Goal: Task Accomplishment & Management: Use online tool/utility

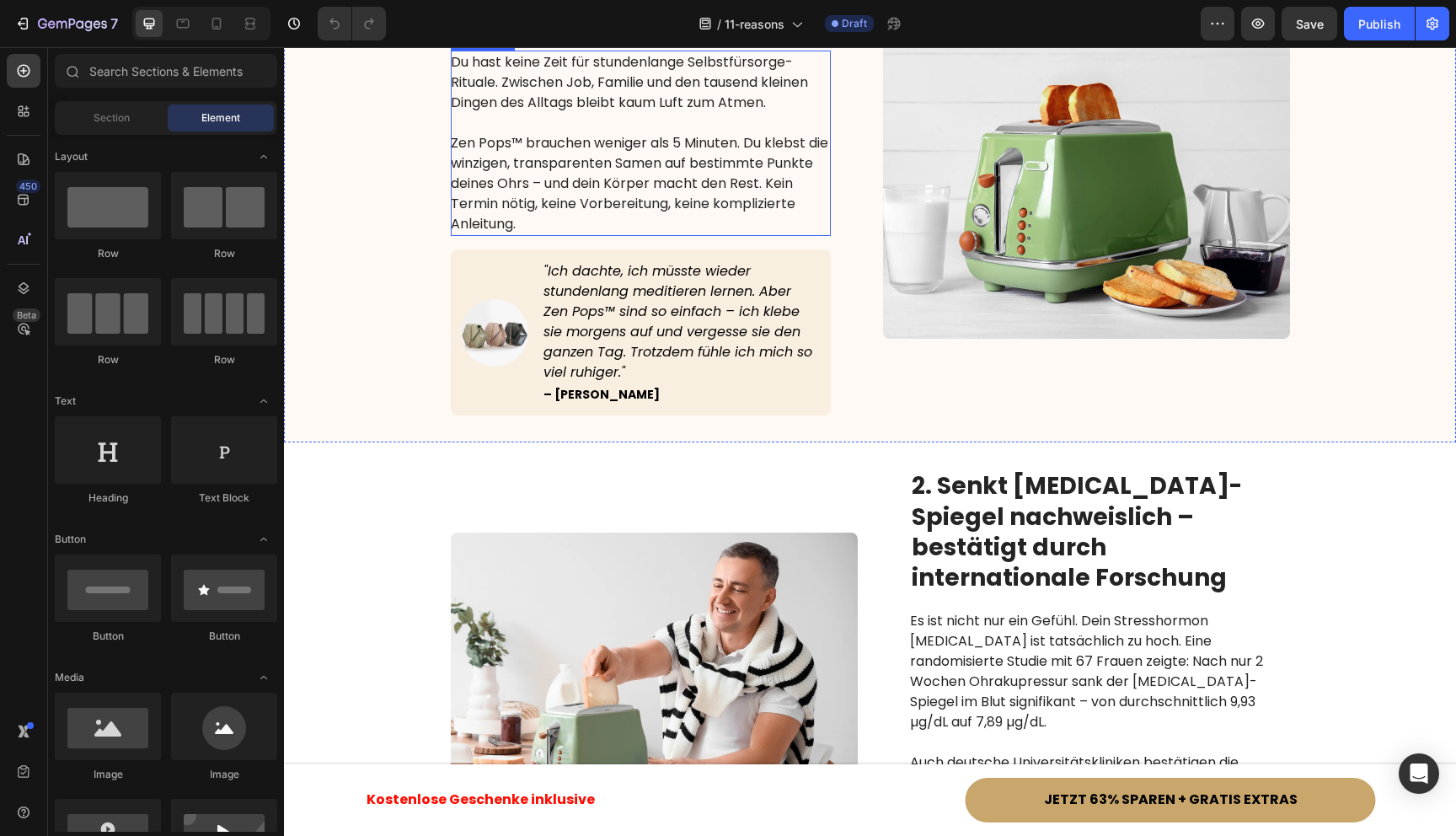
scroll to position [1247, 0]
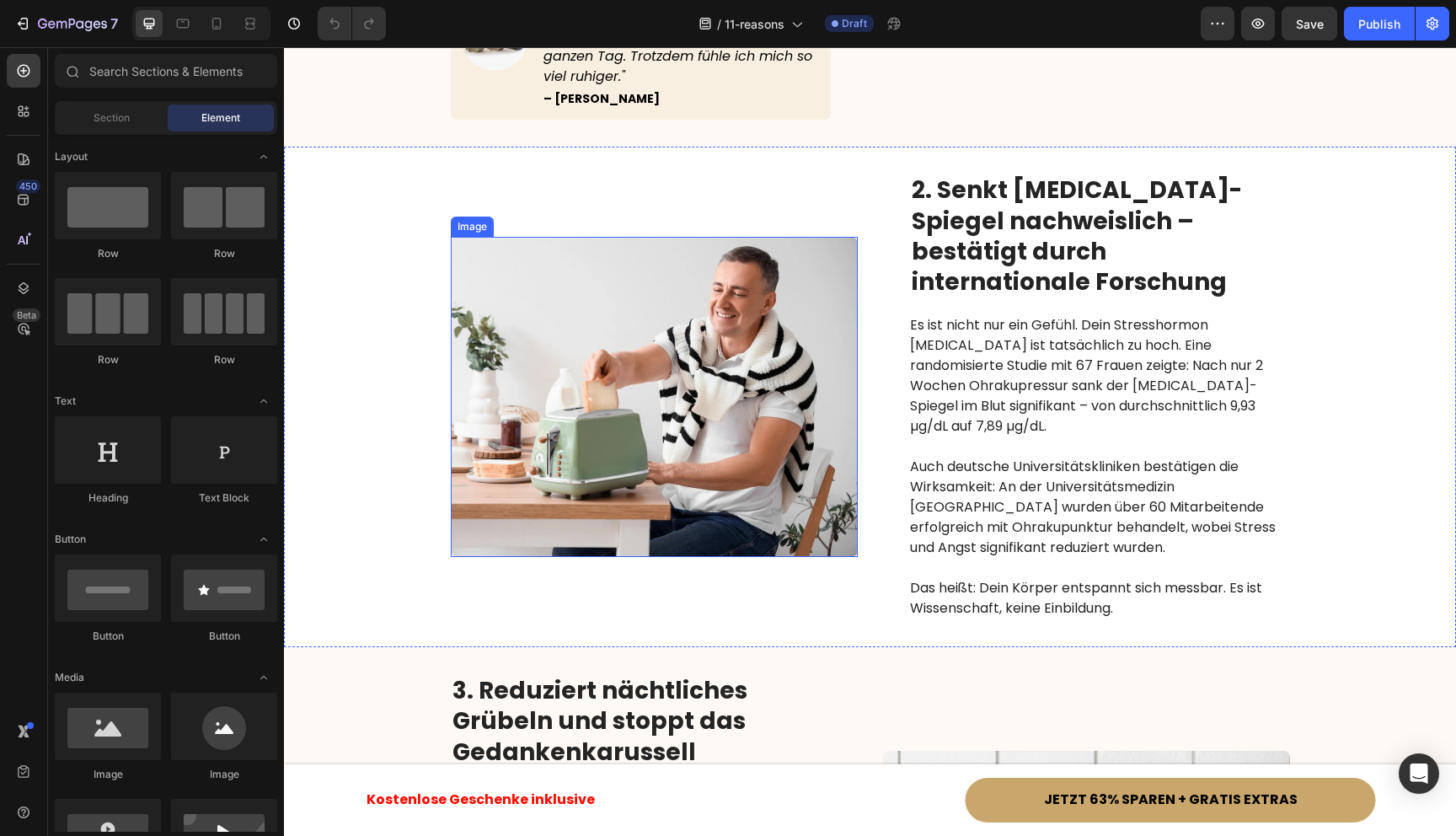
click at [857, 190] on div "Image 2. Senkt [MEDICAL_DATA]-Spiegel nachweislich – bestätigt durch internatio…" at bounding box center [870, 396] width 1173 height 501
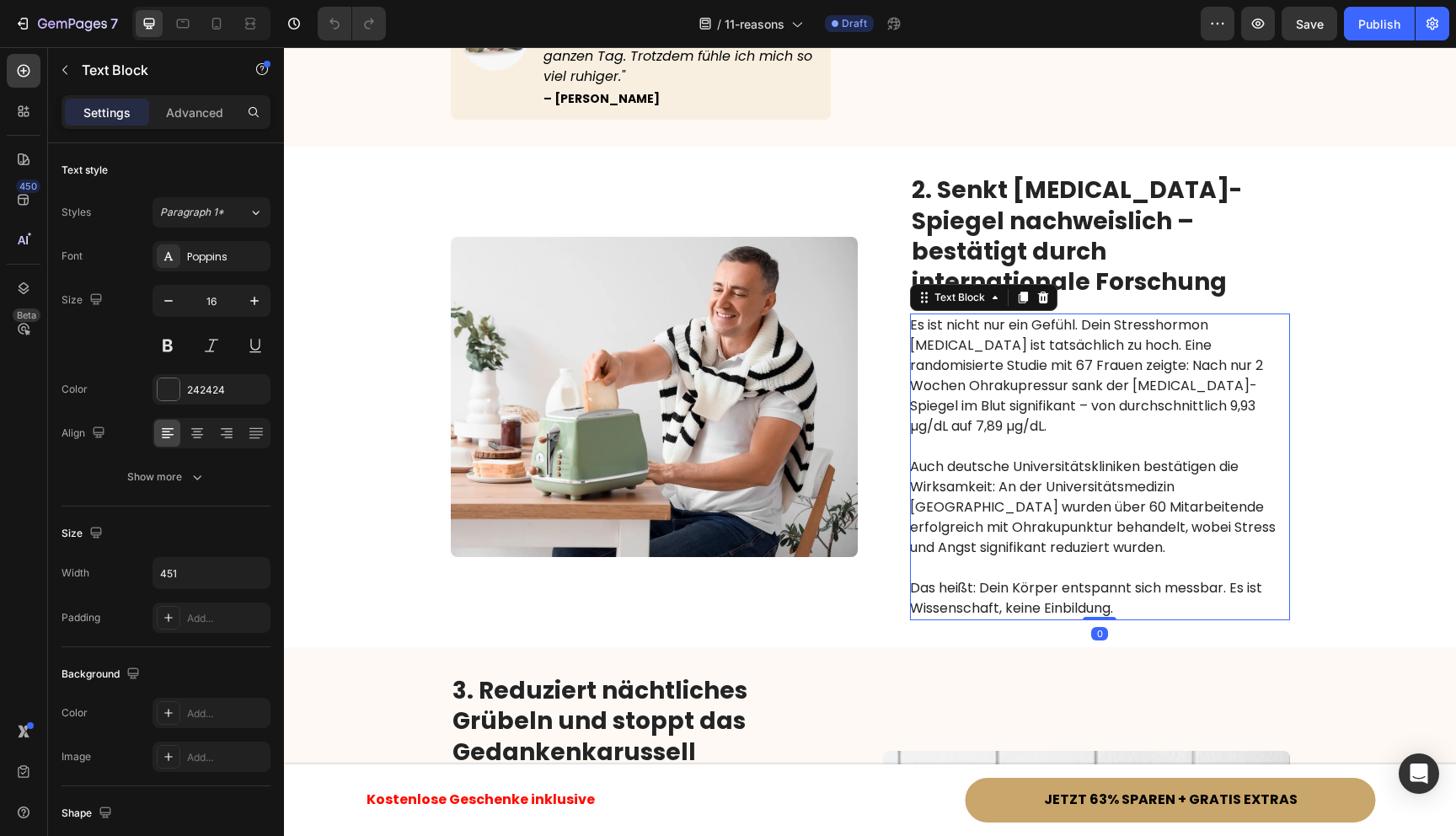
click at [1085, 315] on p "Es ist nicht nur ein Gefühl. Dein Stresshormon [MEDICAL_DATA] ist tatsächlich z…" at bounding box center [1099, 375] width 379 height 121
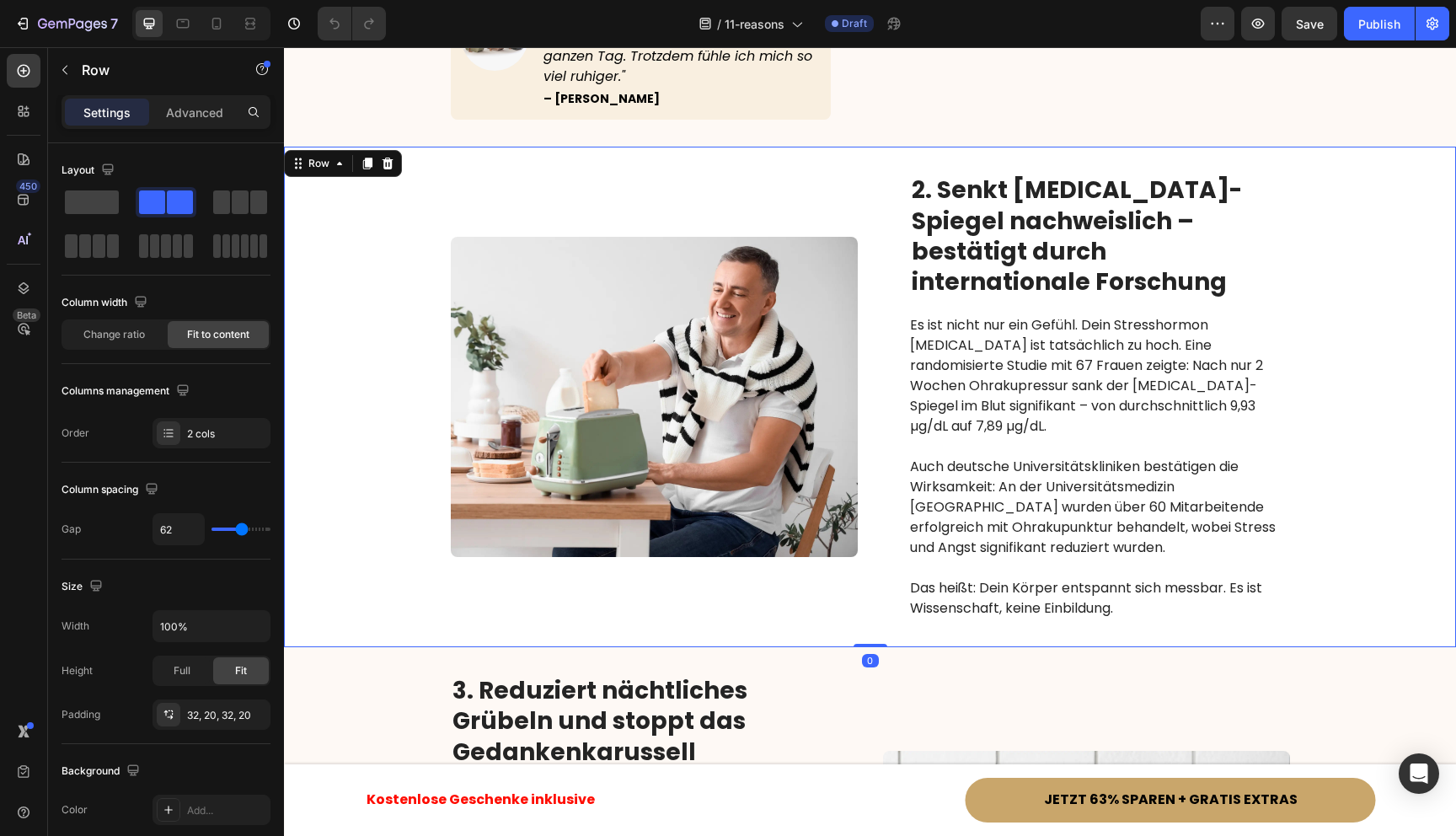
click at [1349, 223] on div "Image 2. Senkt [MEDICAL_DATA]-Spiegel nachweislich – bestätigt durch internatio…" at bounding box center [870, 396] width 1173 height 501
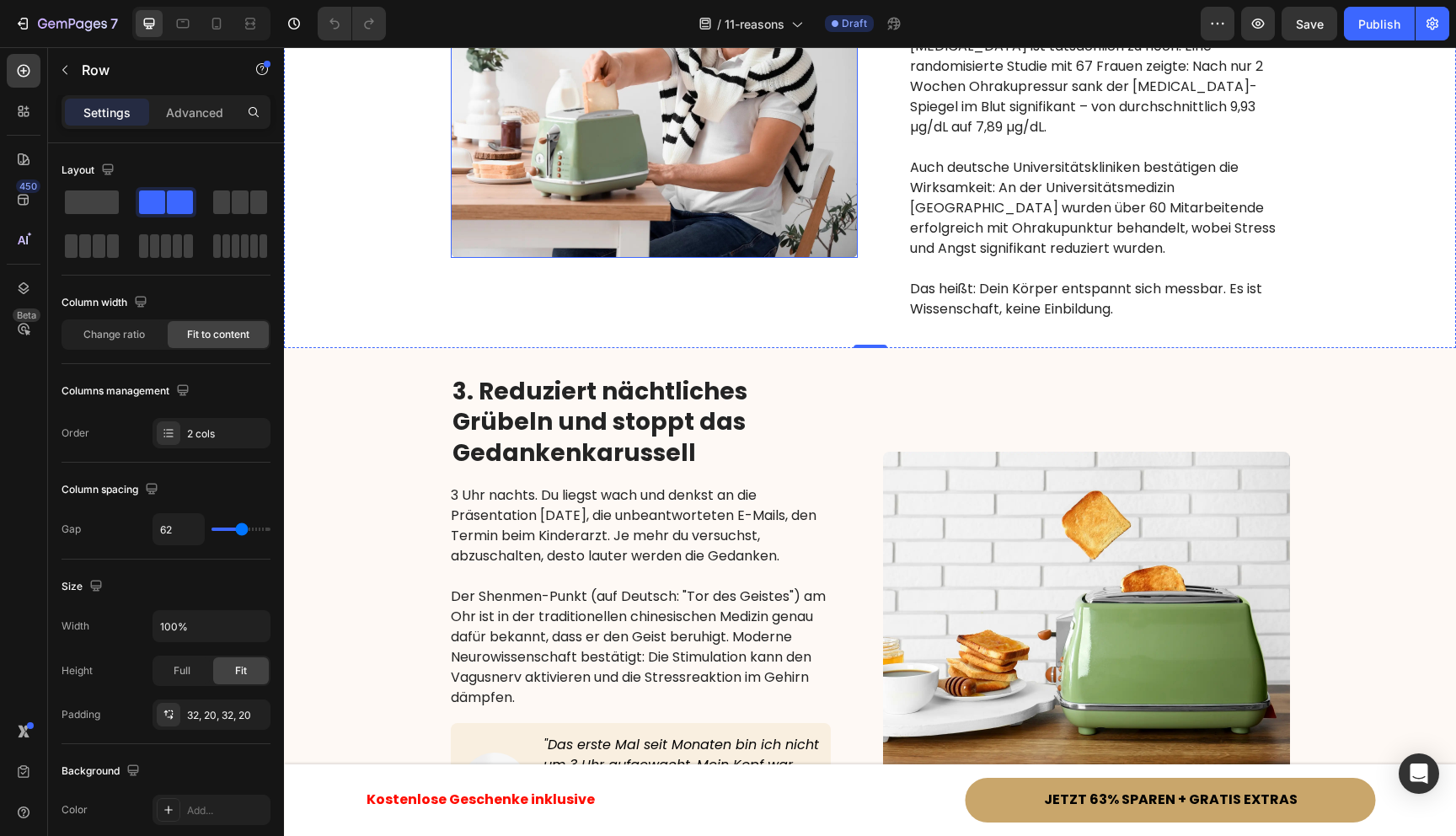
scroll to position [1556, 0]
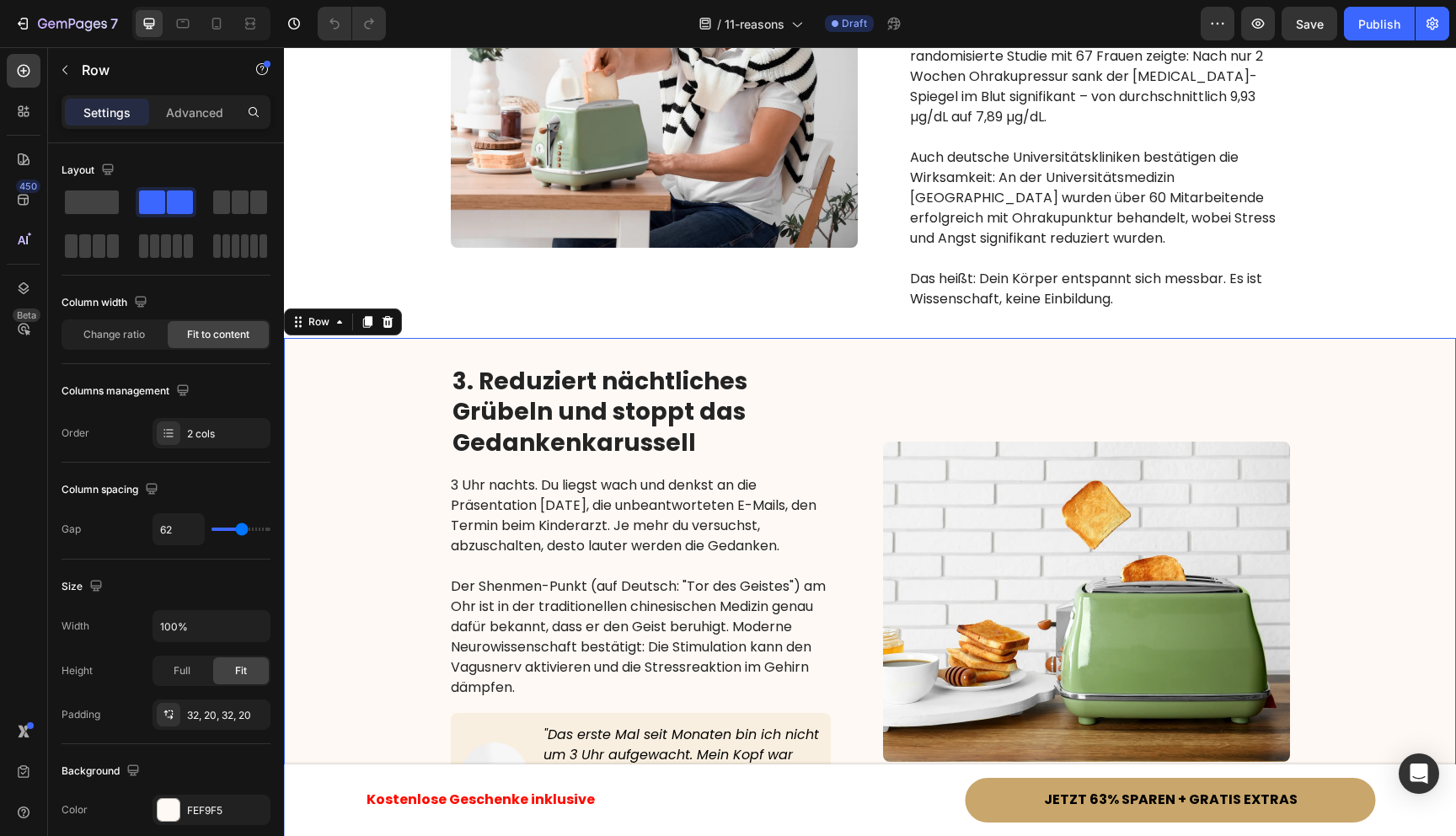
click at [414, 338] on div "3. Reduziert nächtliches Grübeln und stoppt das Gedankenkarussell Heading 3 Uhr…" at bounding box center [870, 602] width 1173 height 527
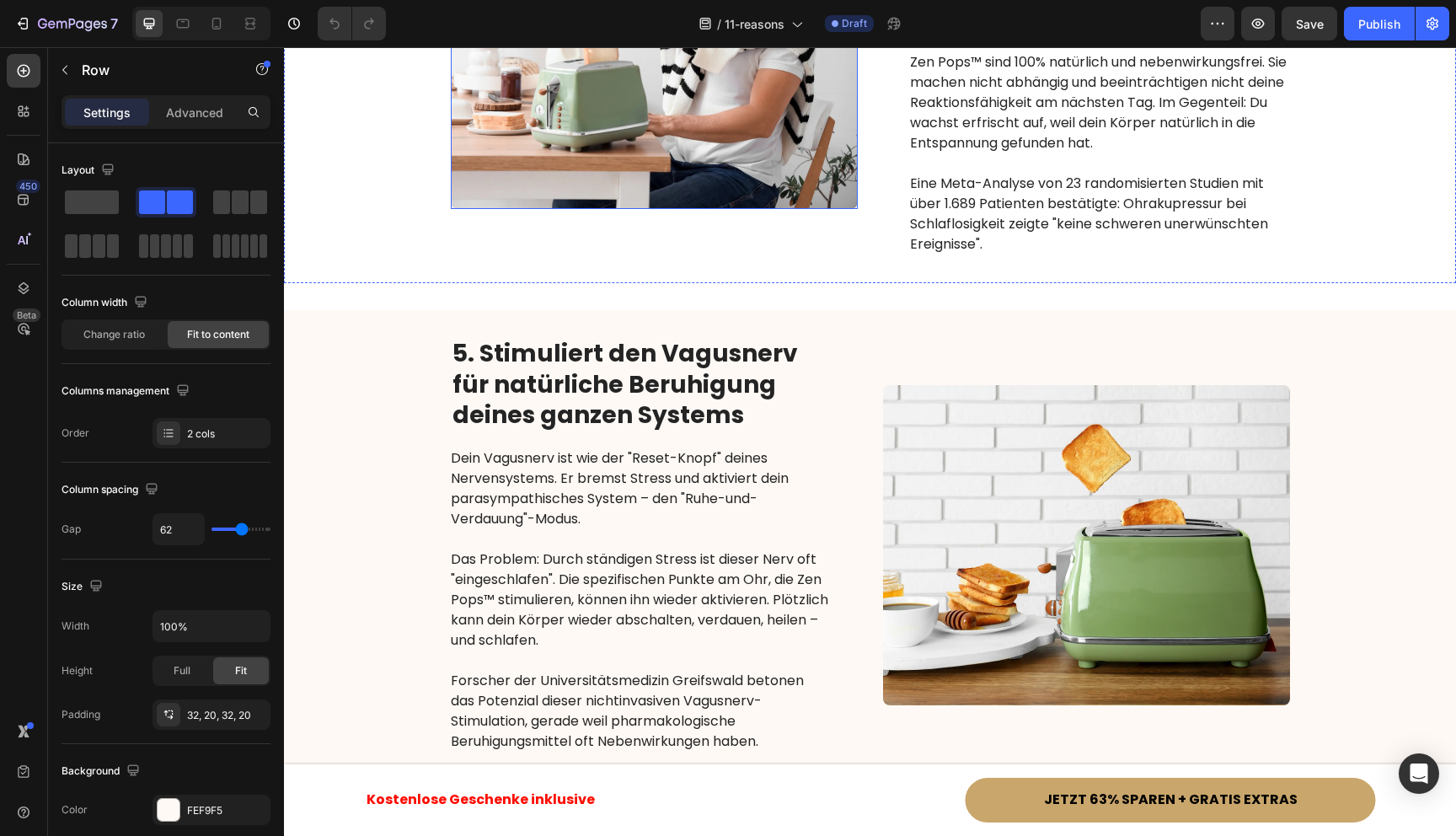
scroll to position [2638, 0]
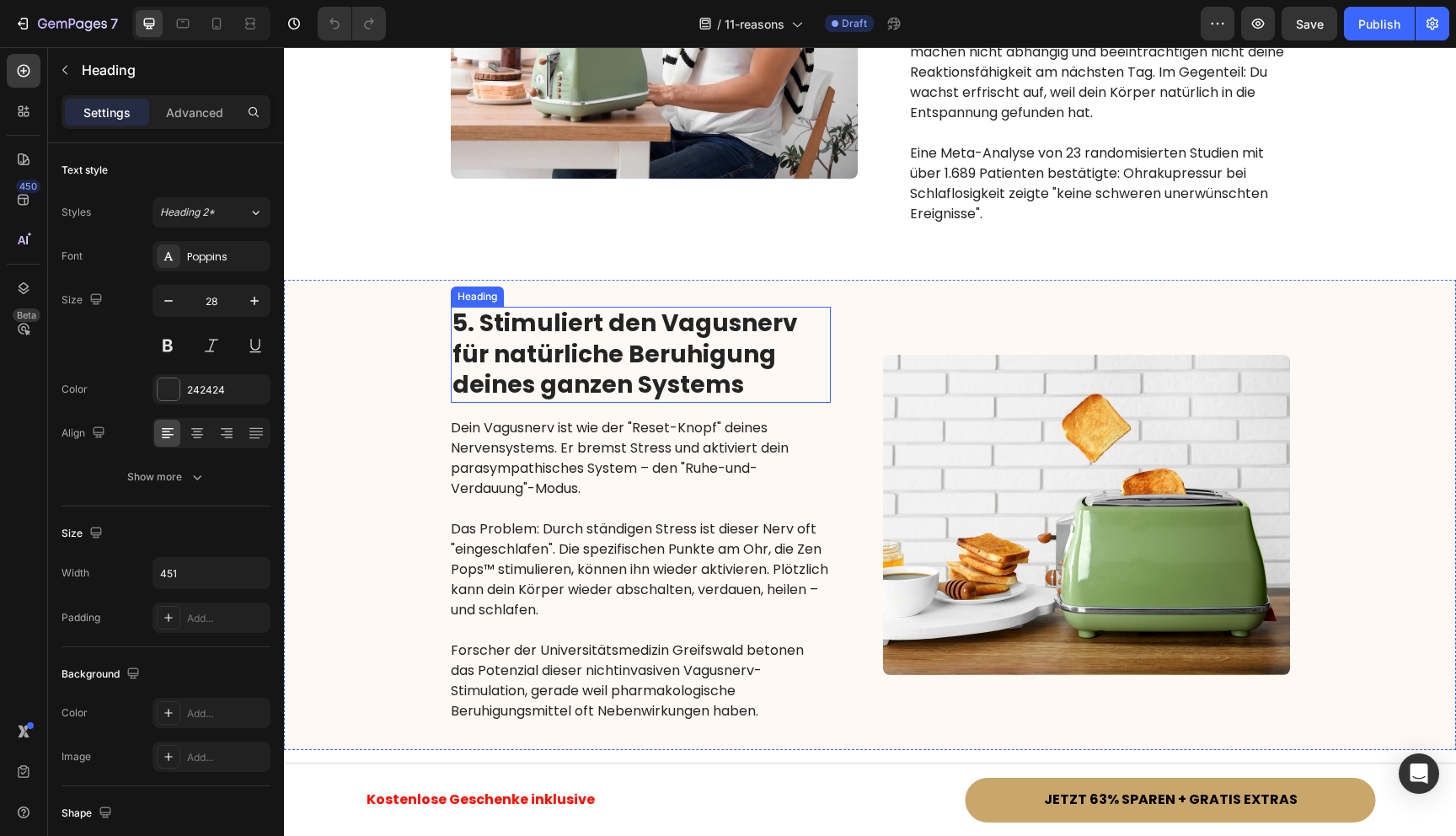
click at [574, 307] on strong "5. Stimuliert den Vagusnerv für natürliche Beruhigung deines ganzen Systems" at bounding box center [624, 353] width 345 height 94
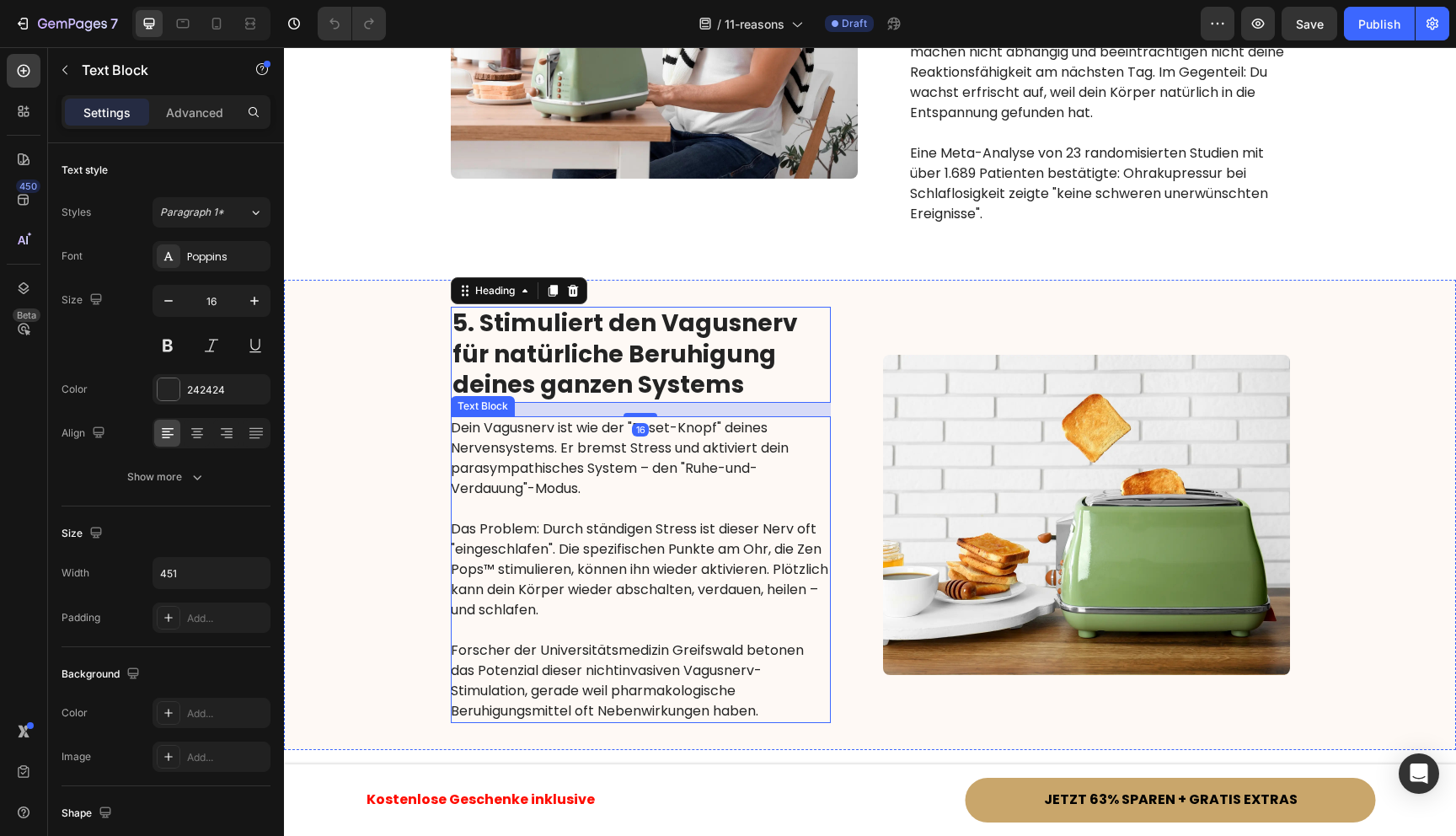
click at [571, 418] on p "Dein Vagusnerv ist wie der "Reset-Knopf" deines Nervensystems. Er bremst Stress…" at bounding box center [641, 458] width 379 height 81
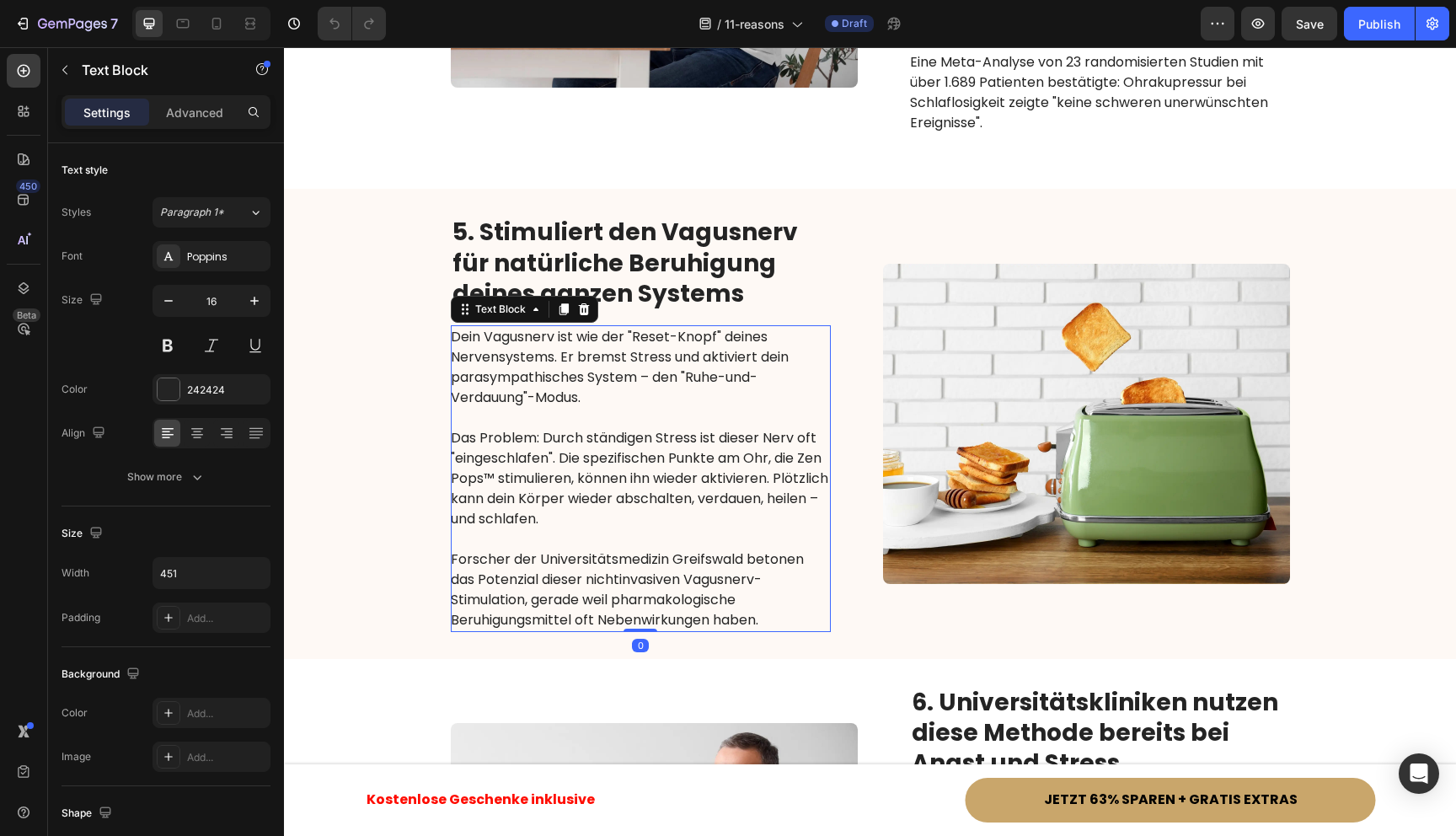
scroll to position [2732, 0]
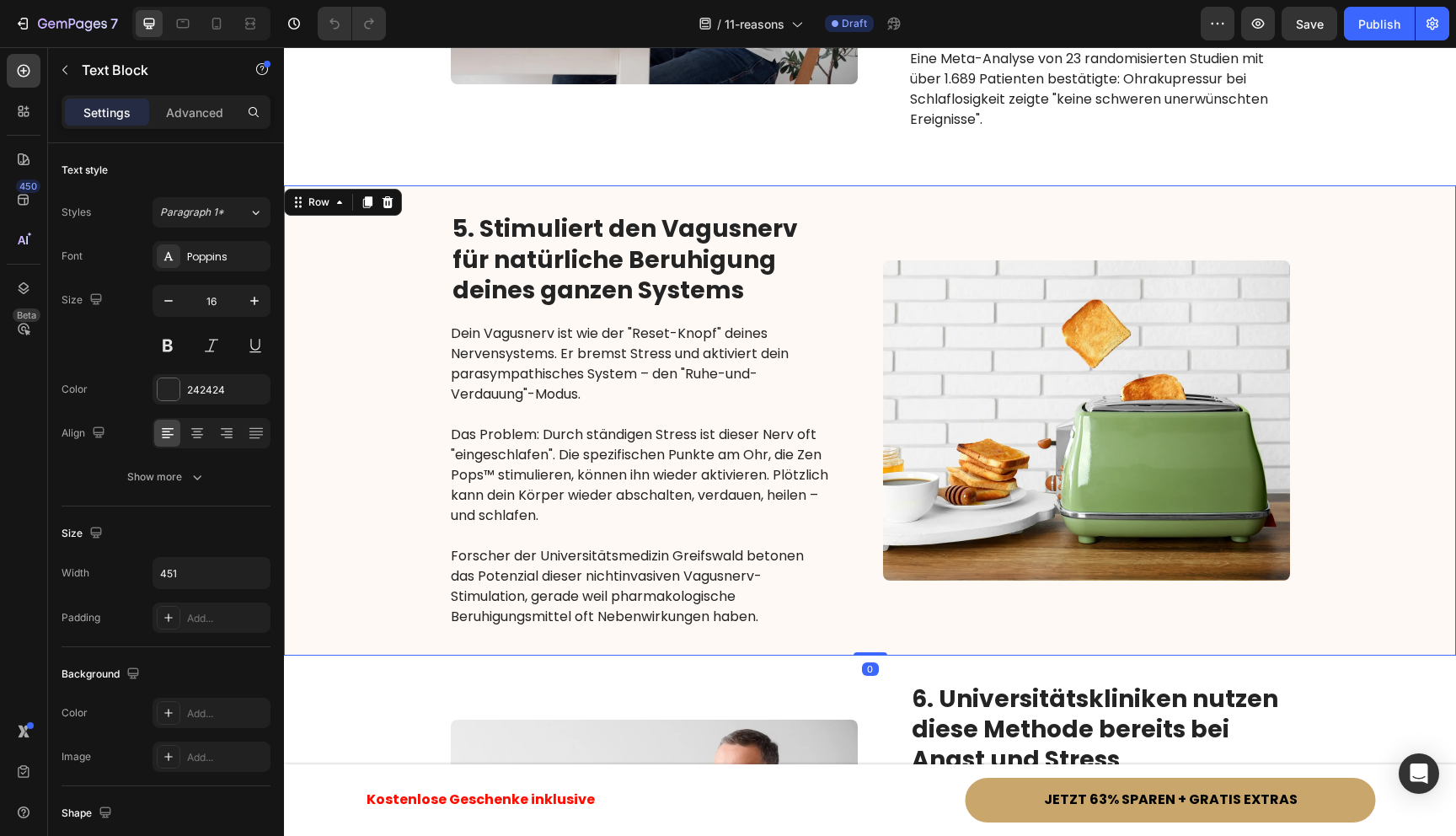
click at [414, 361] on div "5. Stimuliert den Vagusnerv für natürliche Beruhigung deines ganzen Systems Hea…" at bounding box center [870, 420] width 1173 height 469
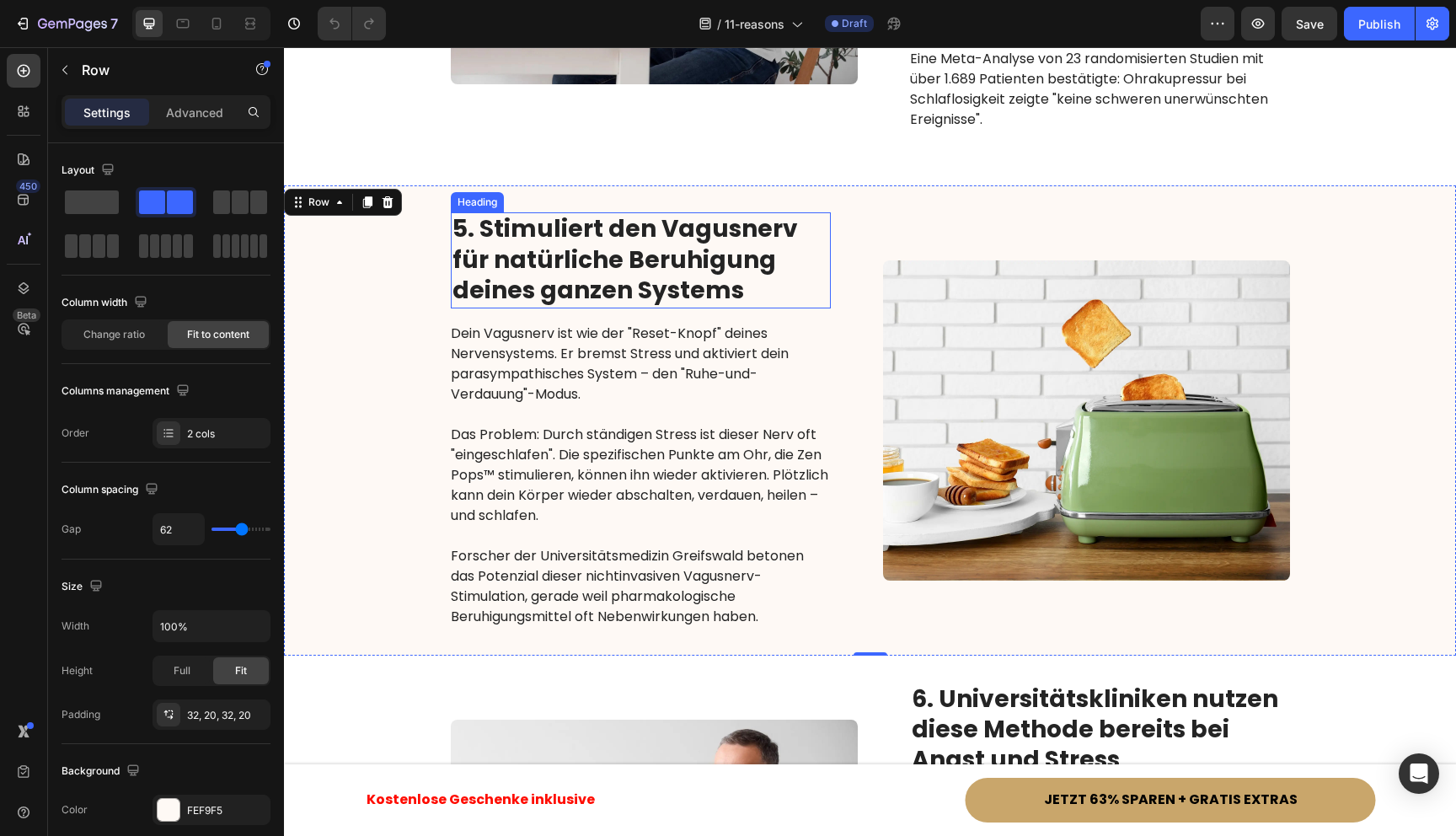
click at [694, 213] on strong "5. Stimuliert den Vagusnerv für natürliche Beruhigung deines ganzen Systems" at bounding box center [624, 259] width 345 height 94
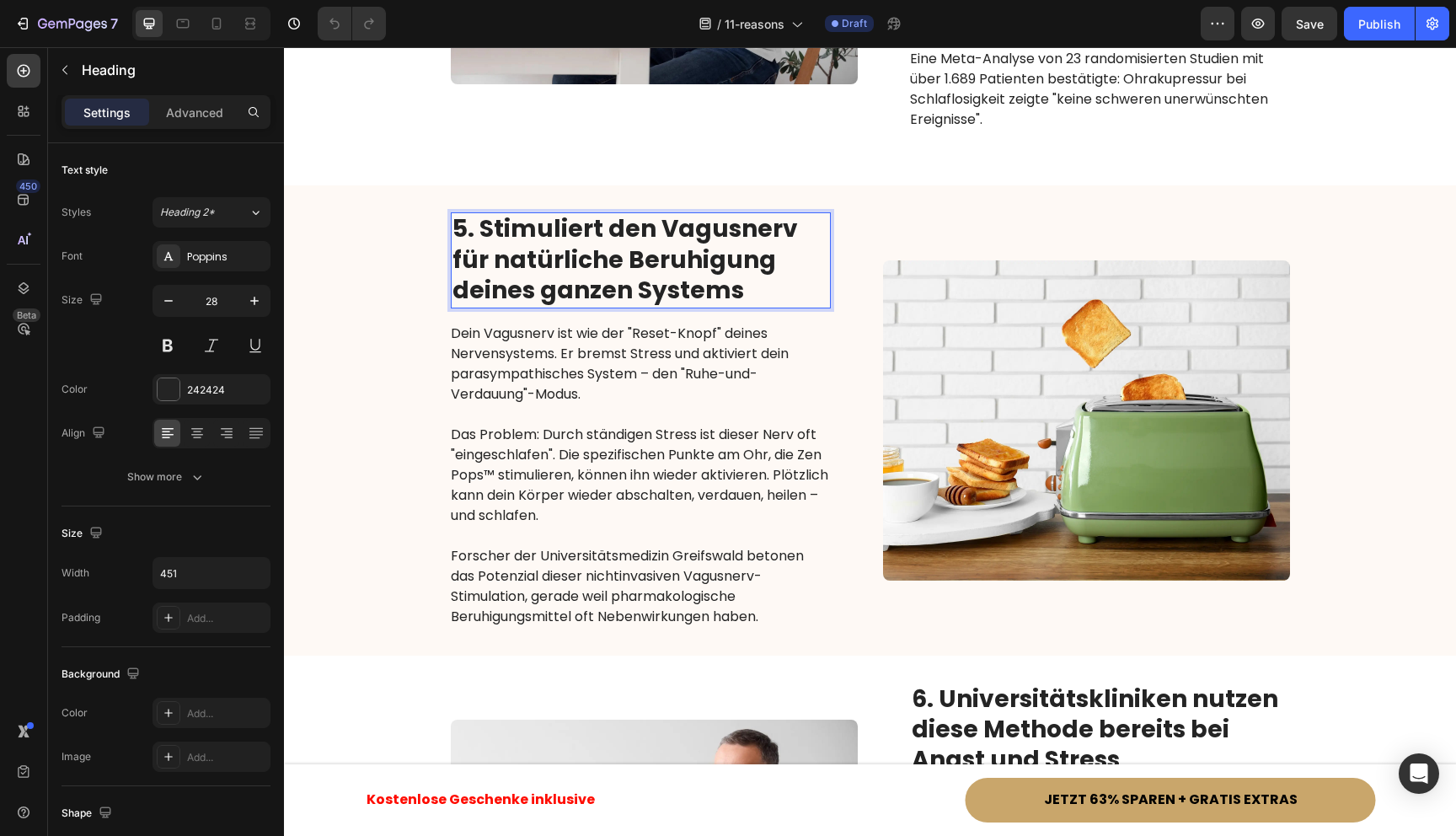
click at [660, 213] on strong "5. Stimuliert den Vagusnerv für natürliche Beruhigung deines ganzen Systems" at bounding box center [624, 259] width 345 height 94
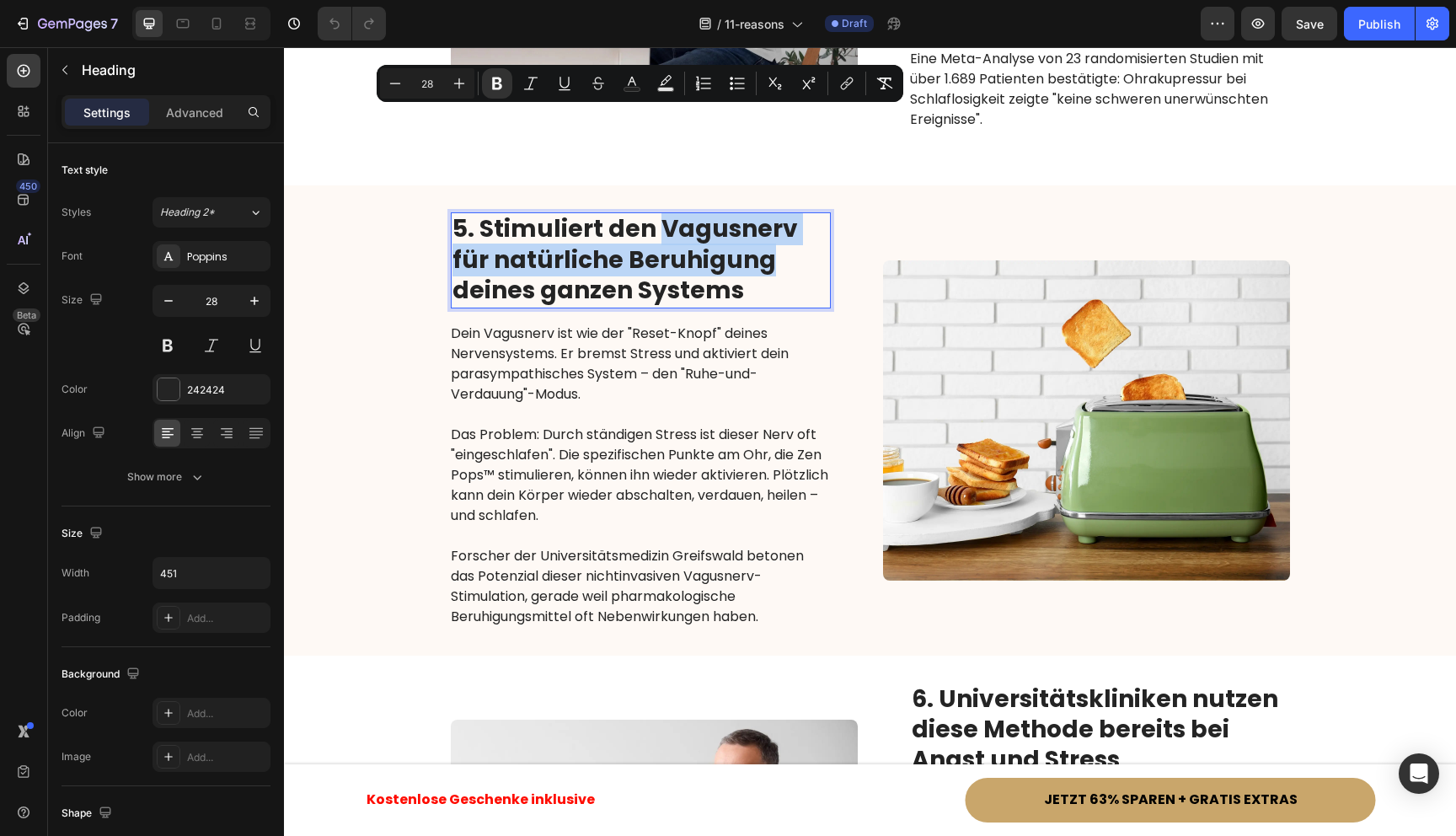
drag, startPoint x: 659, startPoint y: 126, endPoint x: 726, endPoint y: 159, distance: 74.7
click at [726, 213] on strong "5. Stimuliert den Vagusnerv für natürliche Beruhigung deines ganzen Systems" at bounding box center [624, 259] width 345 height 94
copy strong "Vagusnerv für natürliche Beruhigung"
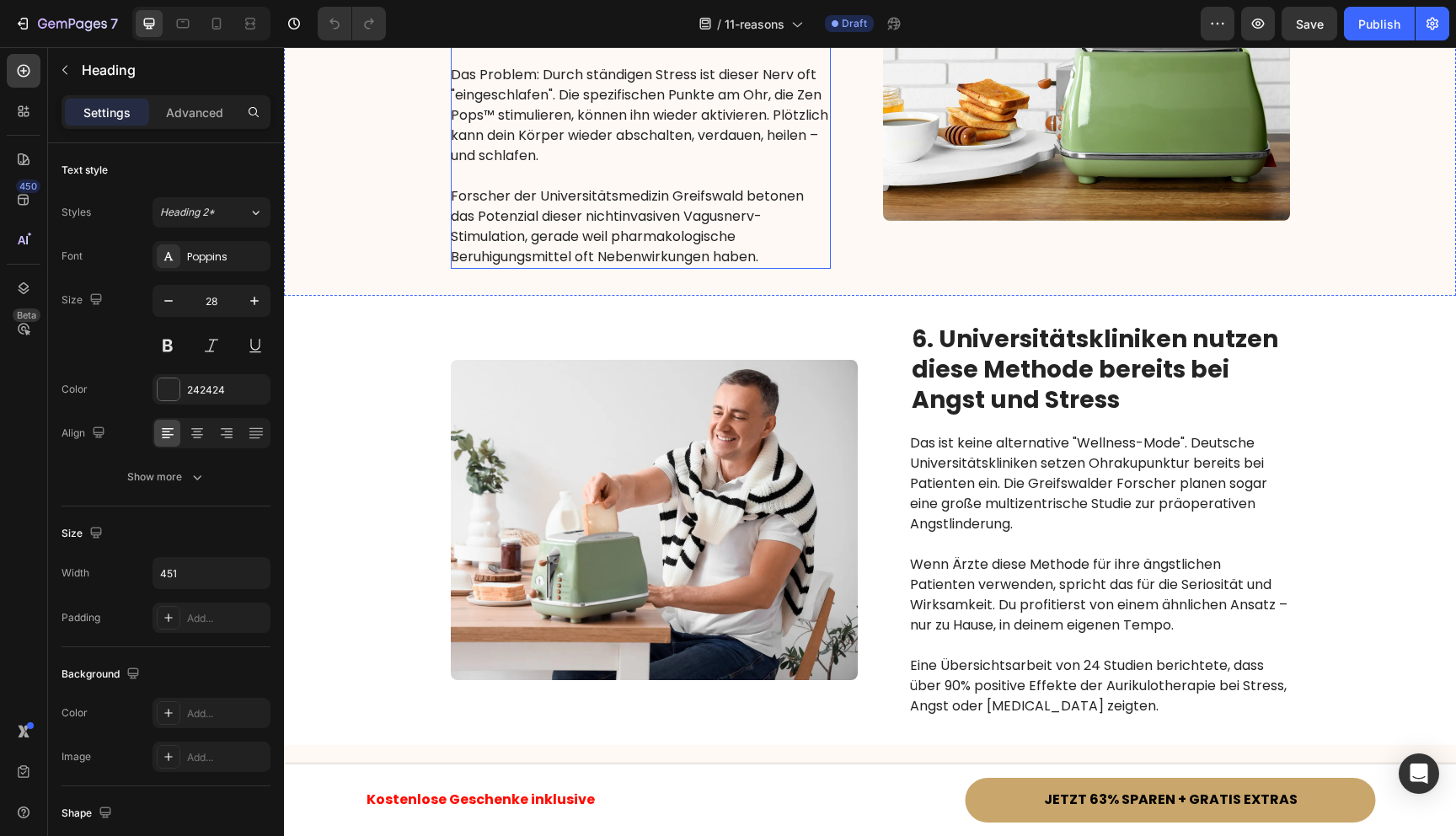
scroll to position [3120, 0]
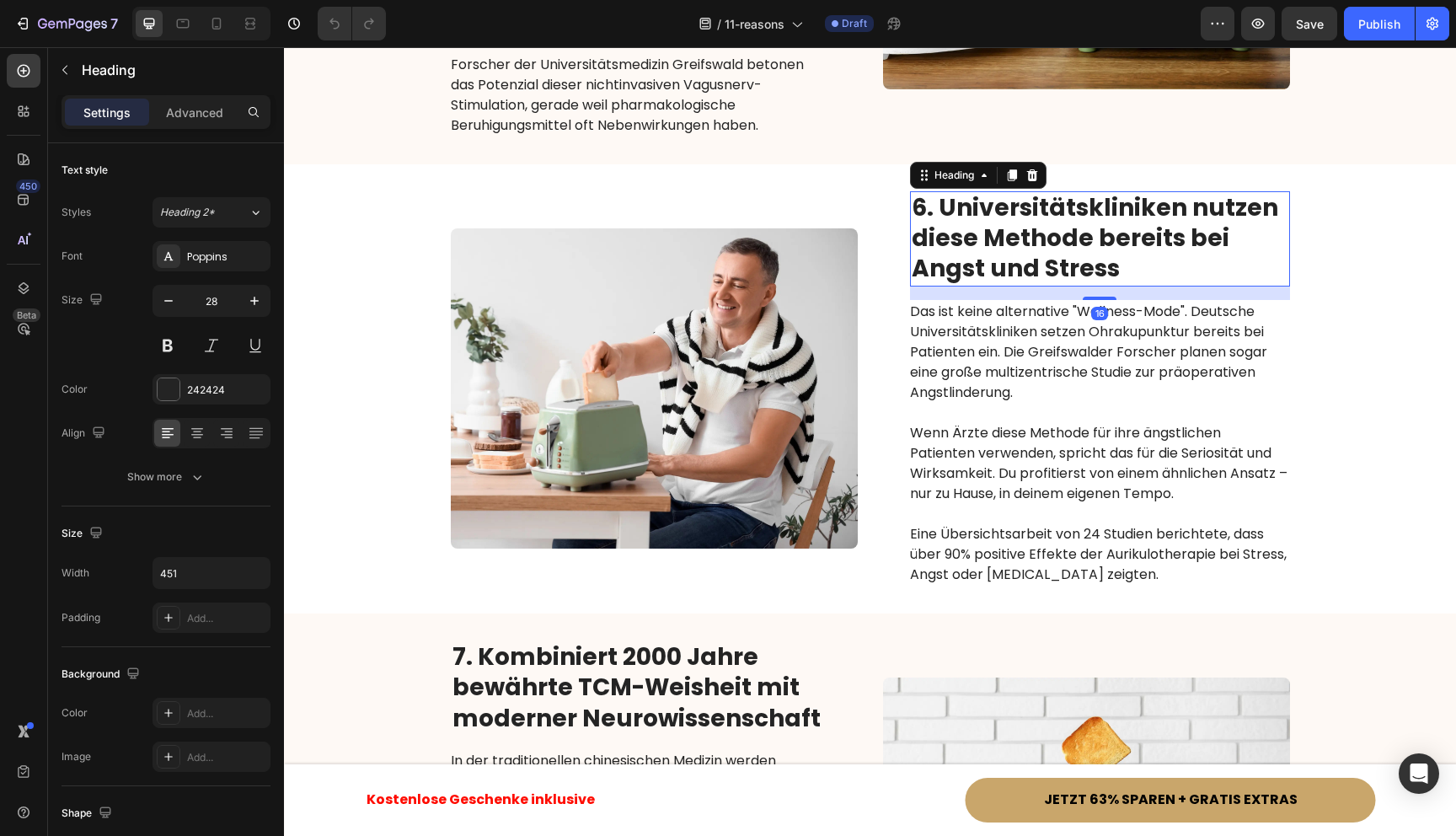
click at [1049, 210] on strong "6. Universitätskliniken nutzen diese Methode bereits bei Angst und Stress" at bounding box center [1094, 238] width 367 height 94
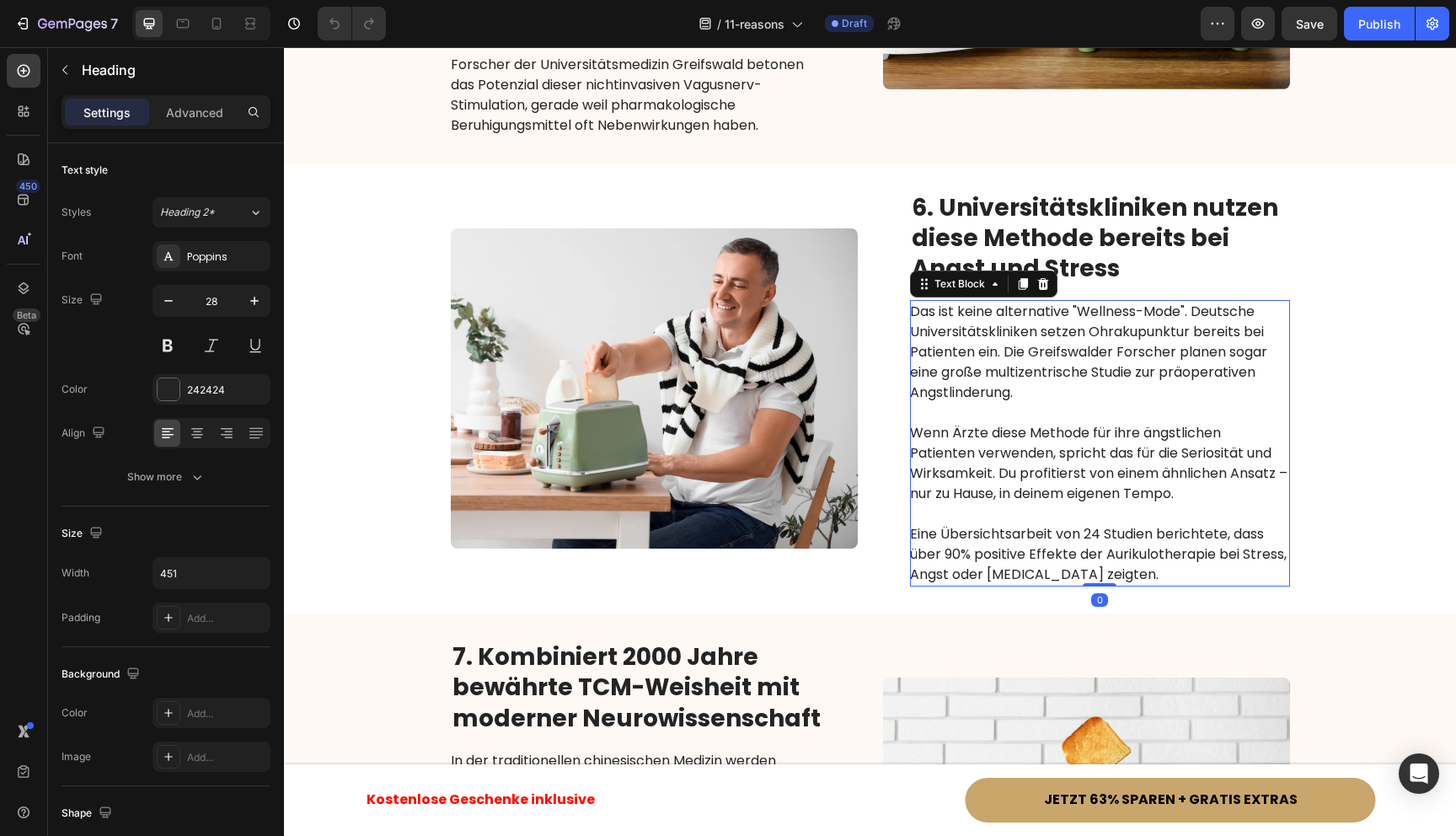
click at [934, 340] on p "Das ist keine alternative "Wellness-Mode". Deutsche Universitätskliniken setzen…" at bounding box center [1099, 352] width 379 height 101
click at [867, 361] on div "Image 6. Universitätskliniken nutzen diese Methode bereits bei Angst und Stress…" at bounding box center [870, 388] width 1173 height 449
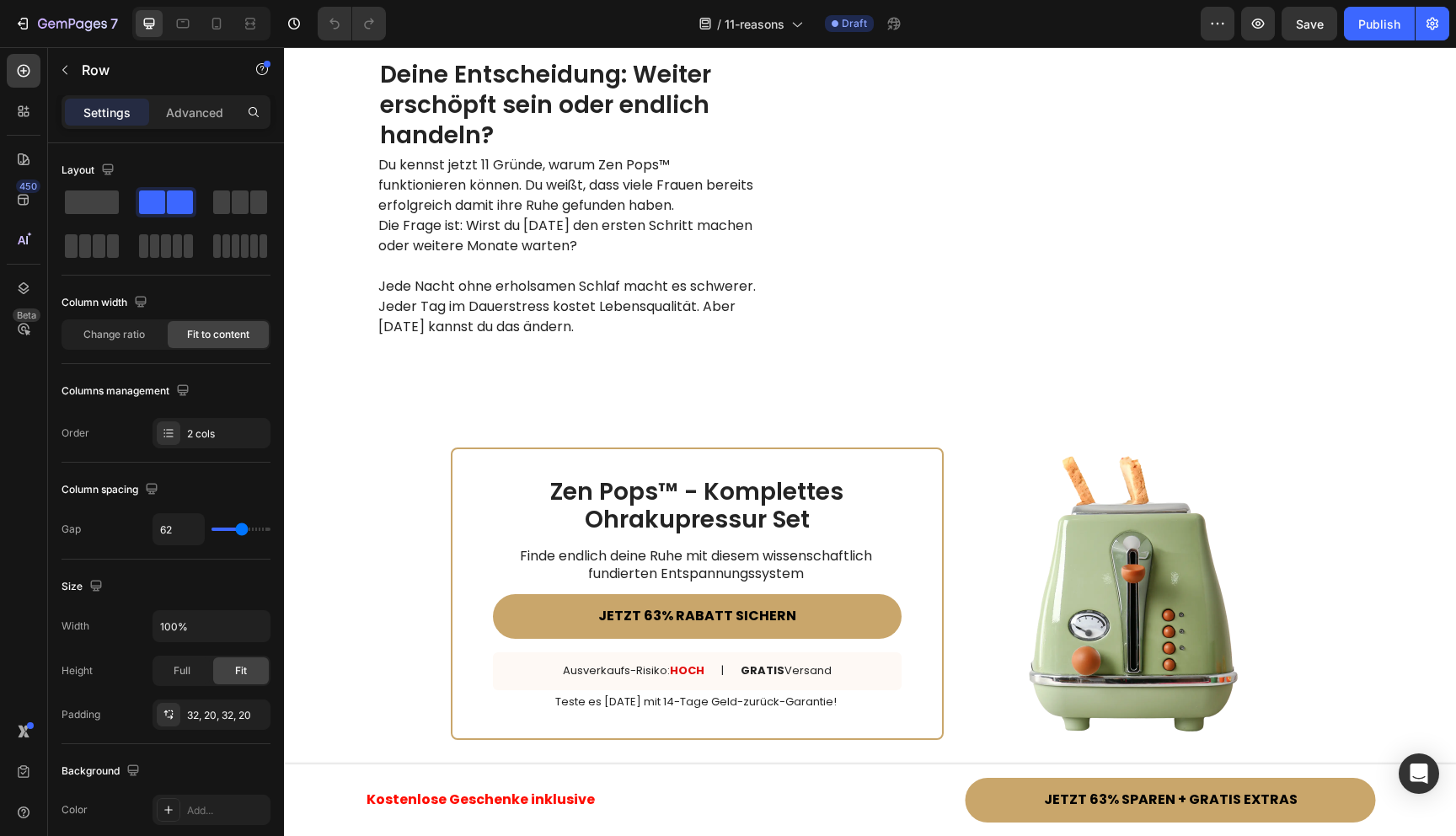
scroll to position [6143, 0]
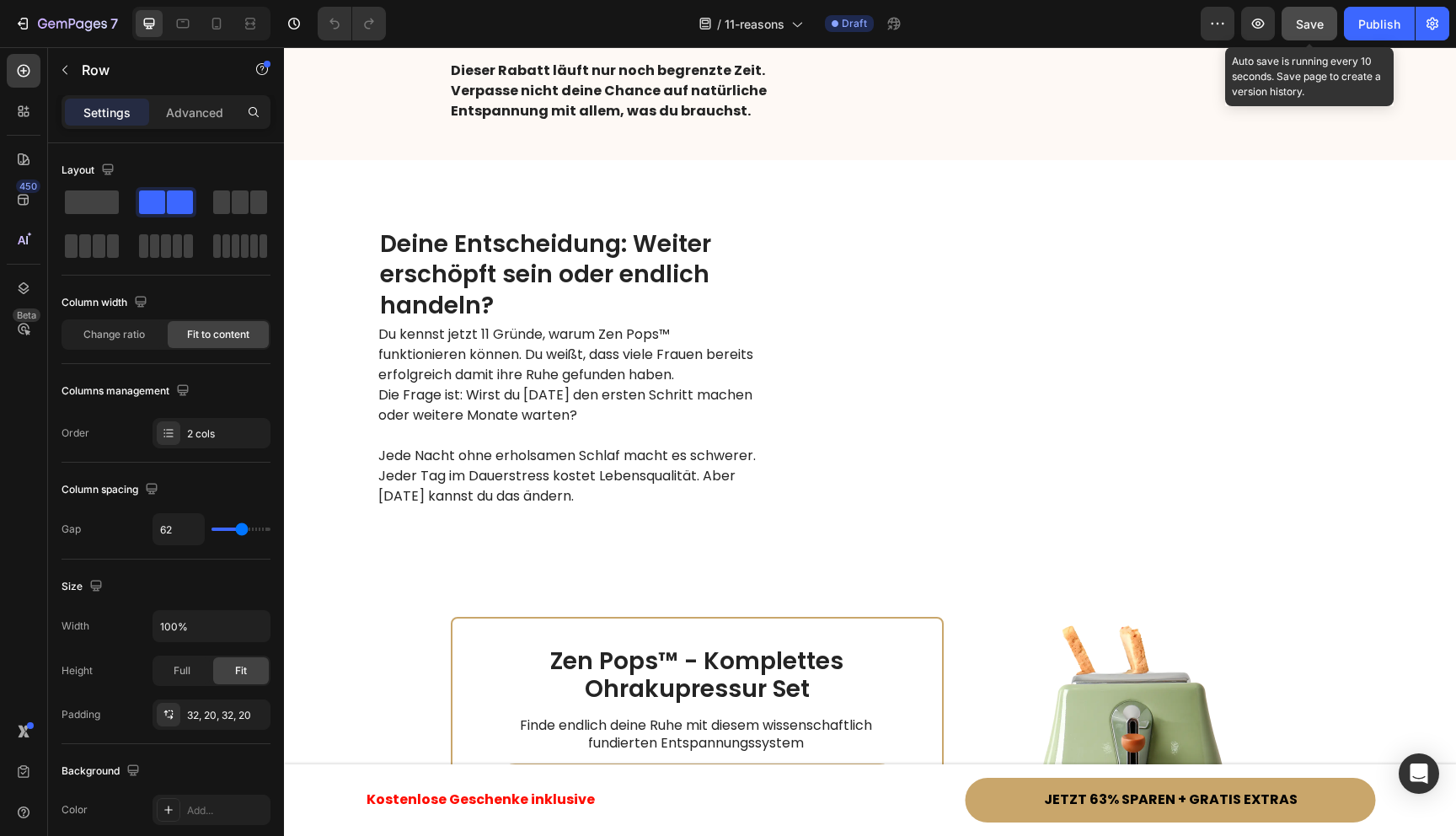
click at [1310, 33] on button "Save" at bounding box center [1310, 24] width 56 height 34
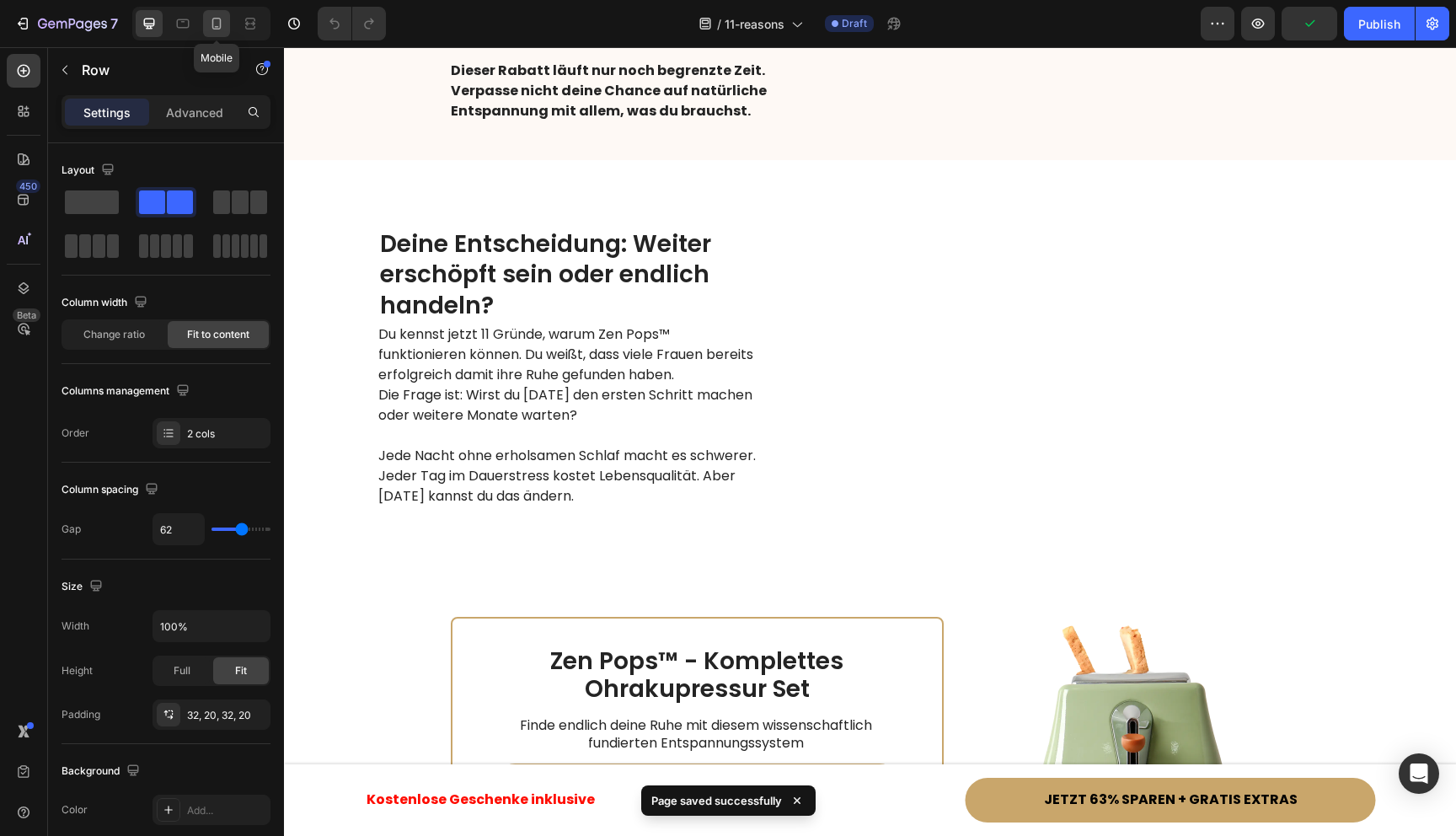
click at [221, 18] on icon at bounding box center [216, 23] width 17 height 17
type input "0"
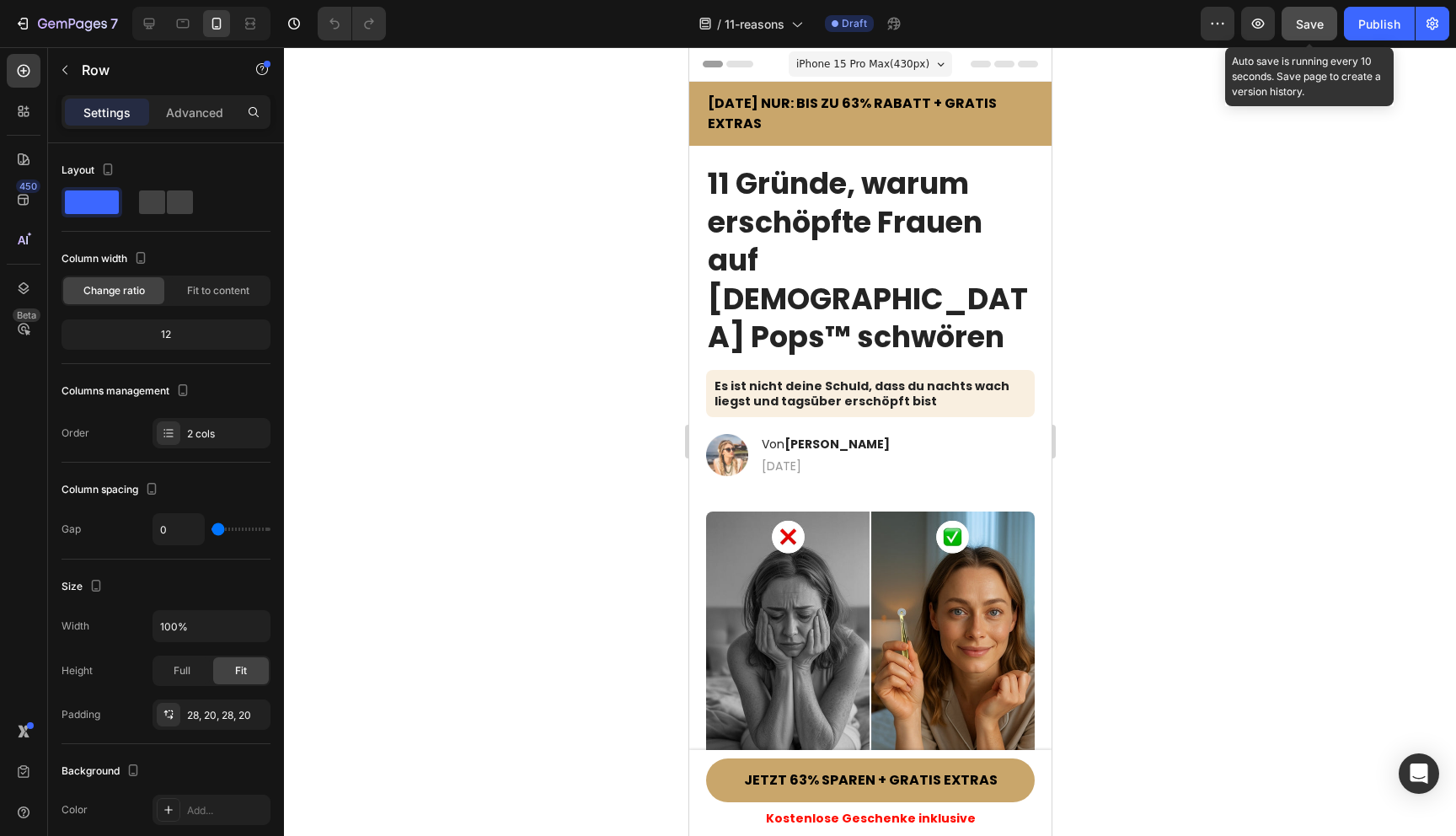
click at [1310, 23] on span "Save" at bounding box center [1310, 24] width 28 height 14
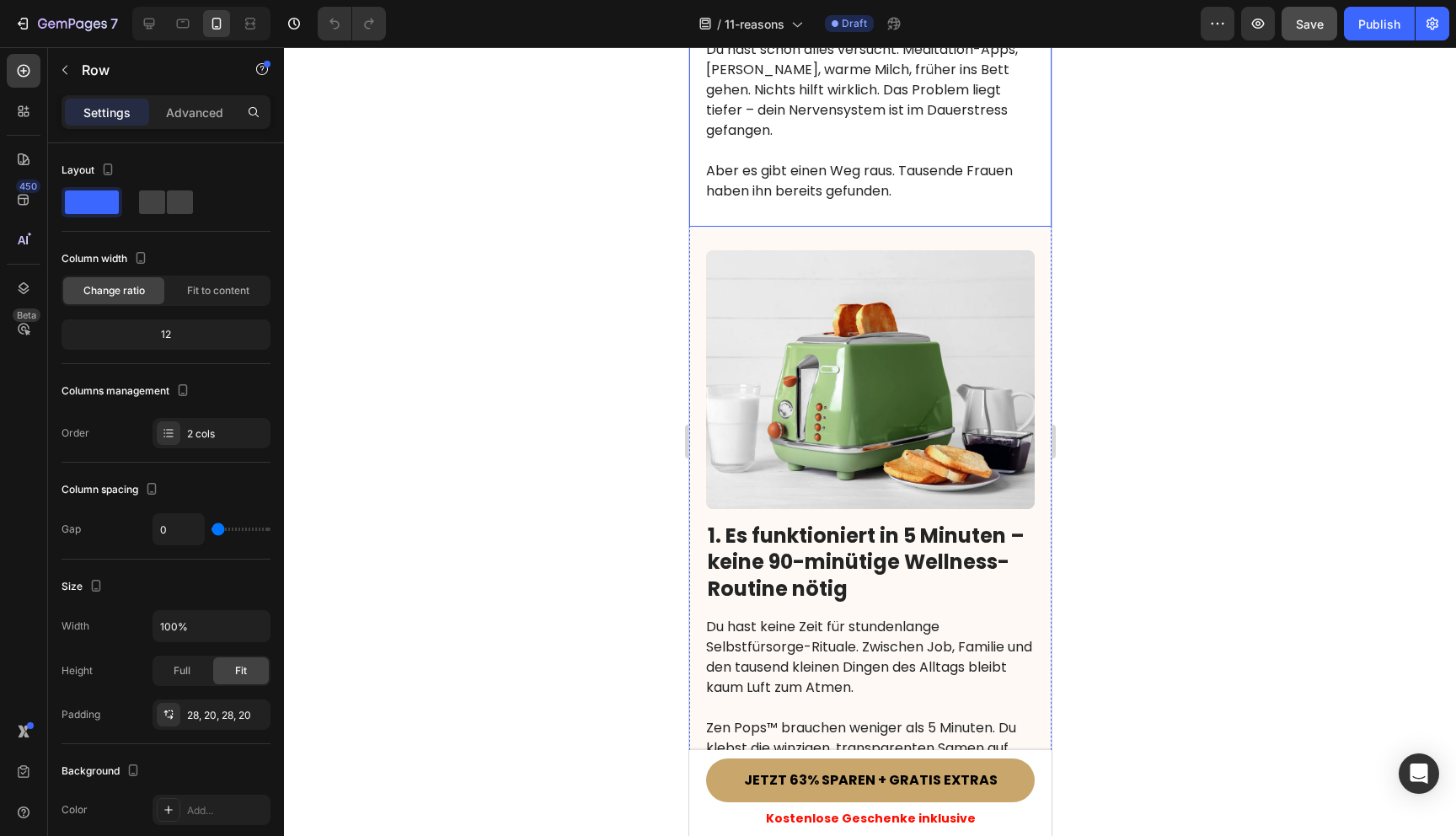
scroll to position [1075, 0]
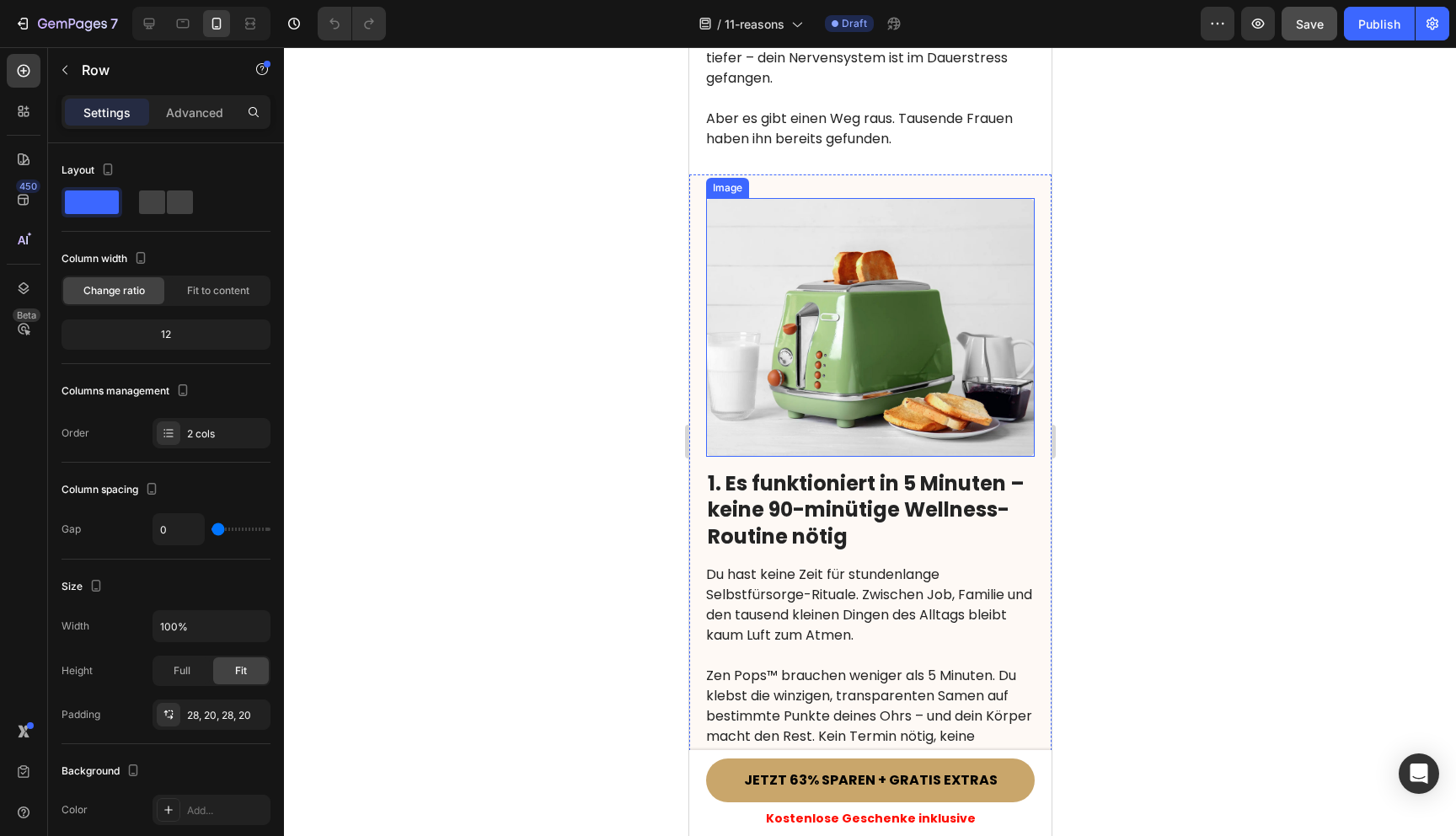
click at [919, 309] on img at bounding box center [869, 327] width 328 height 258
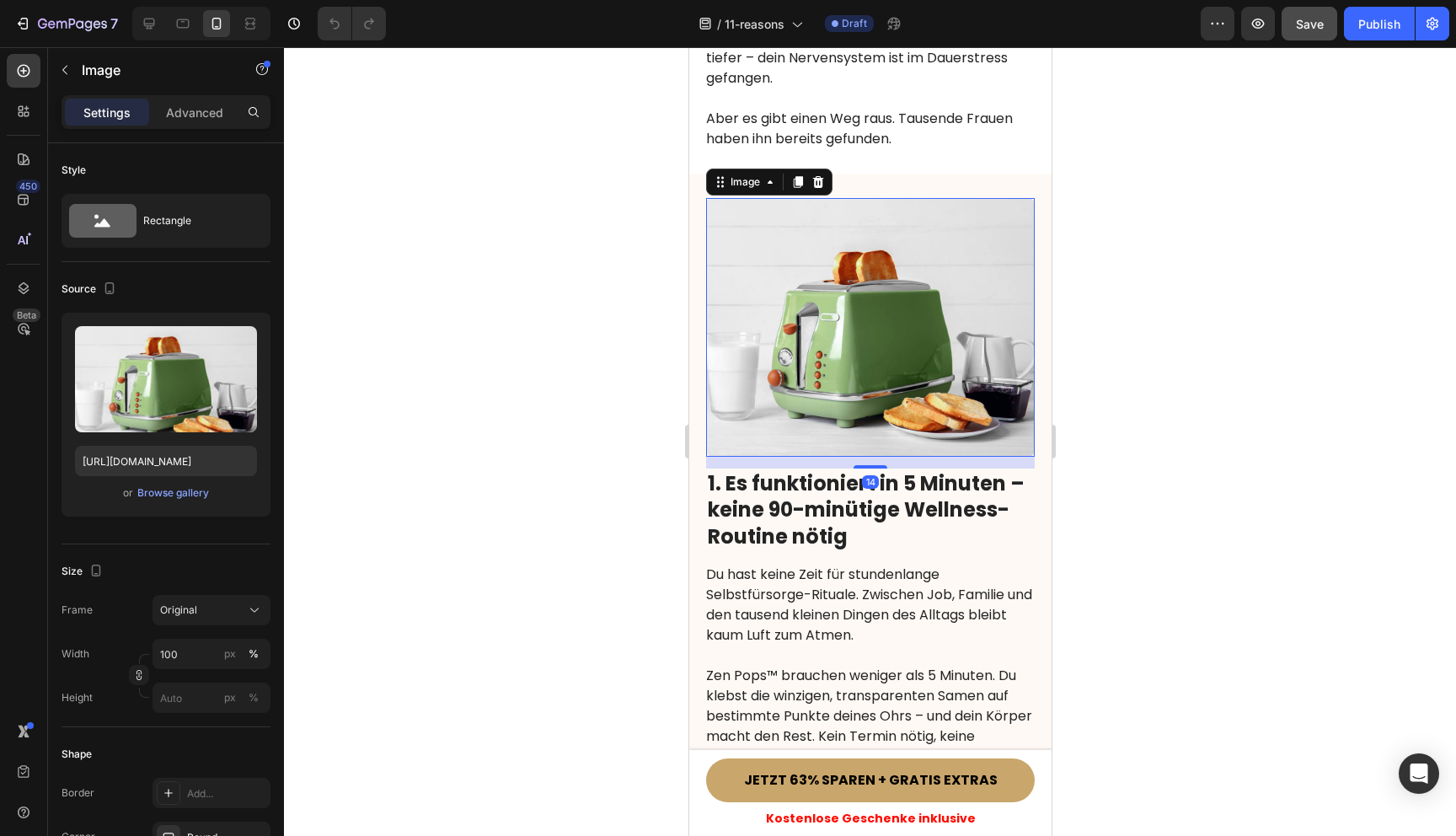
click at [1186, 363] on div at bounding box center [870, 441] width 1173 height 788
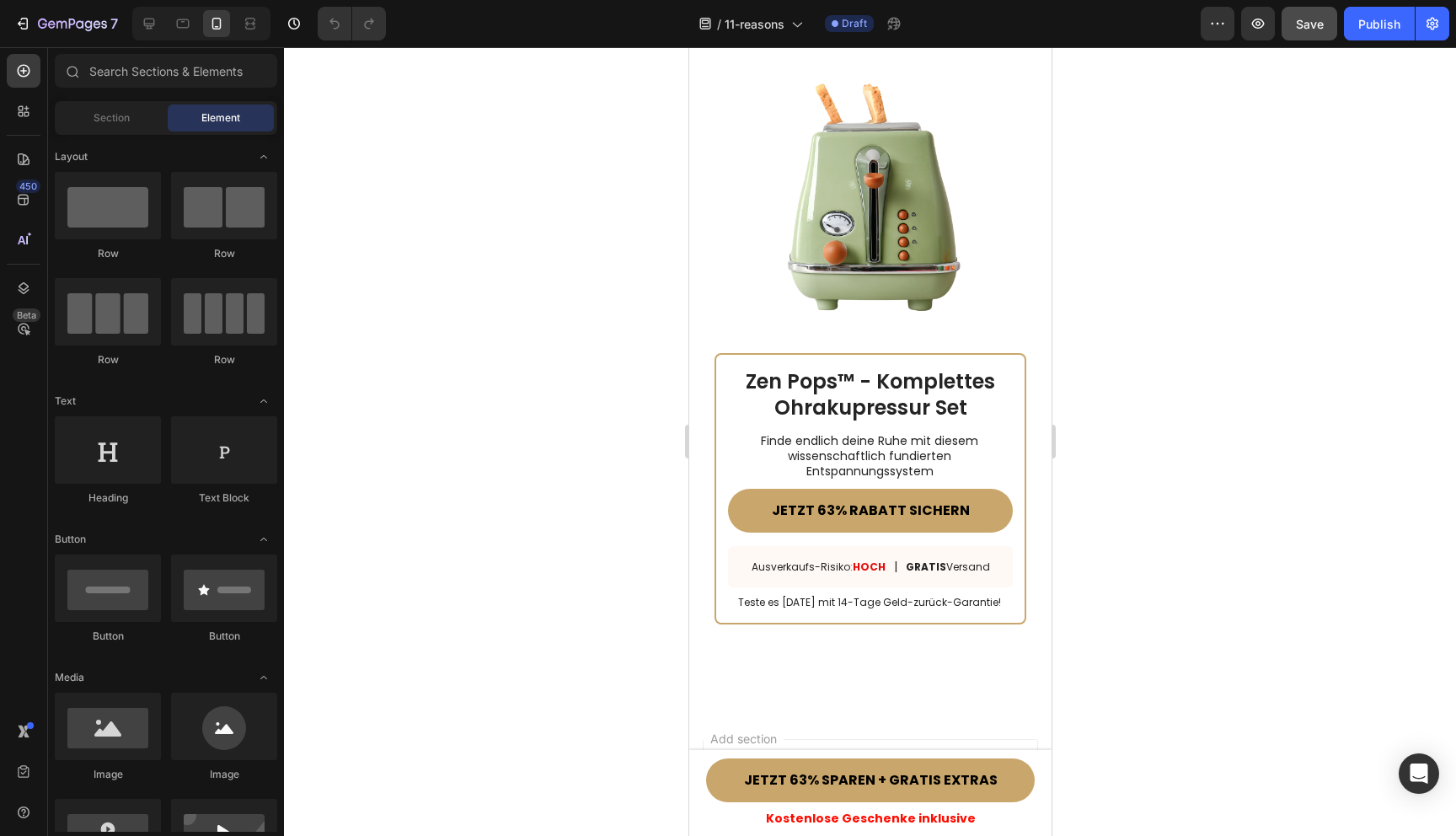
scroll to position [10466, 0]
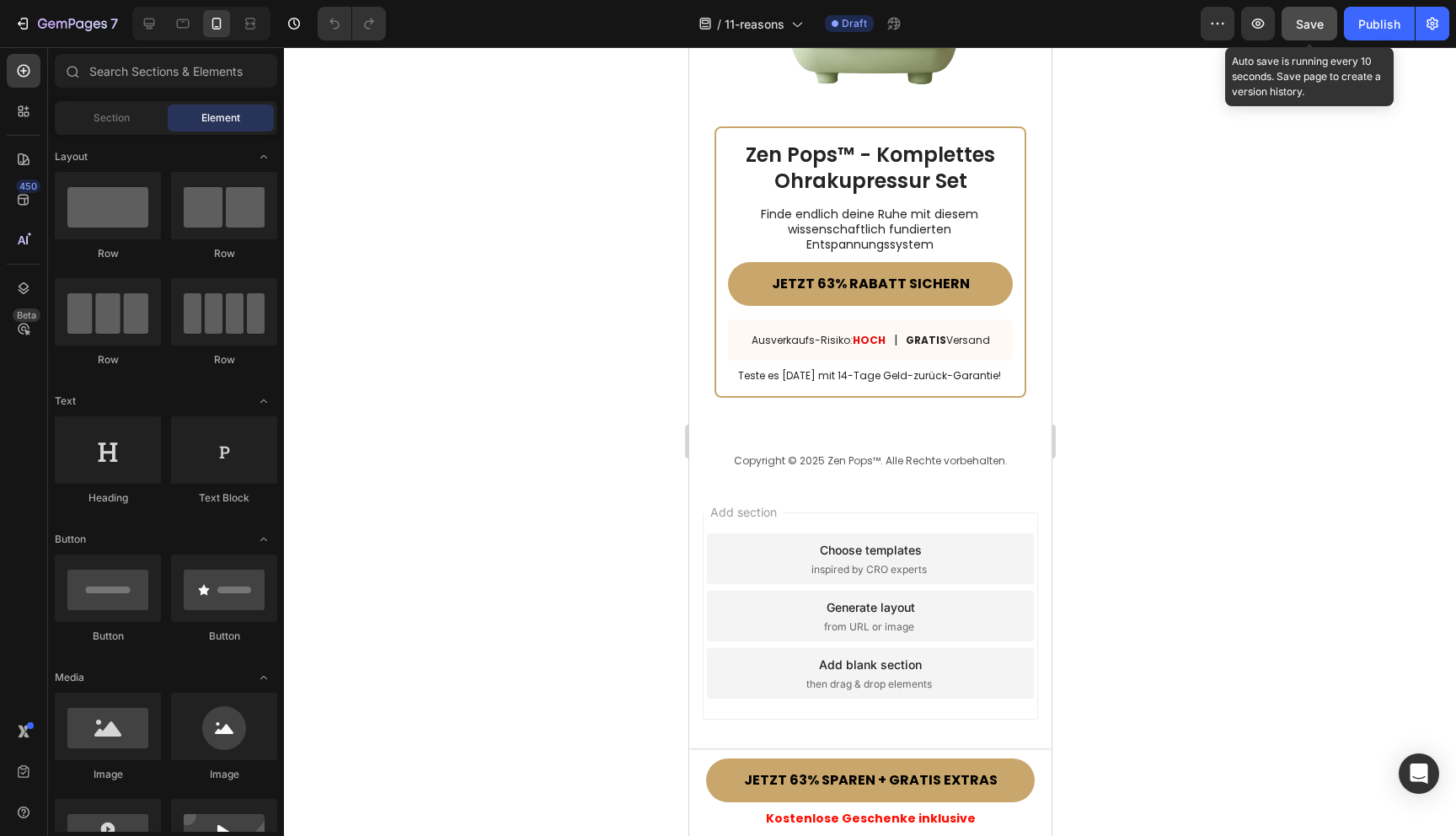
click at [1308, 35] on button "Save" at bounding box center [1310, 24] width 56 height 34
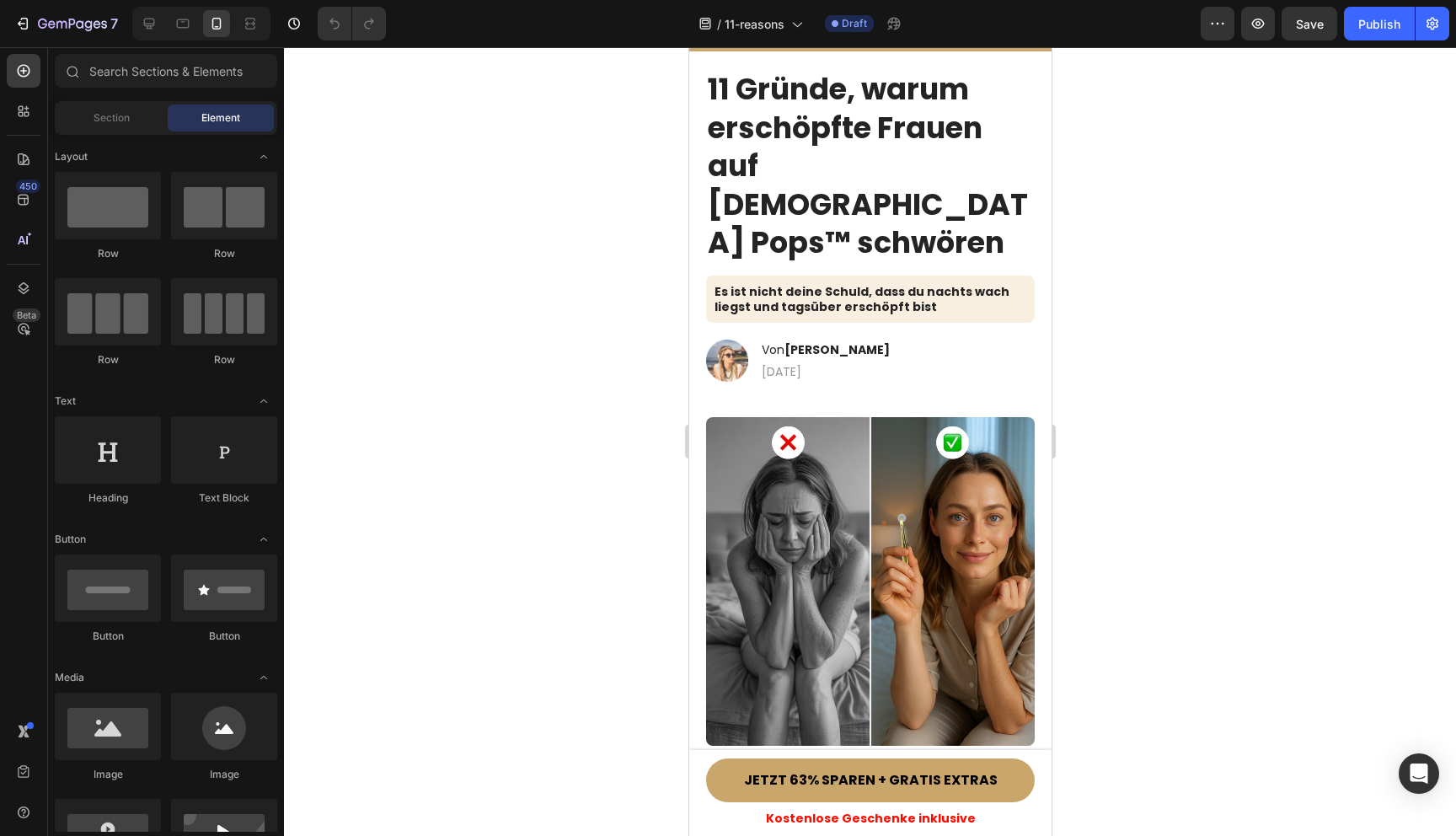
scroll to position [0, 0]
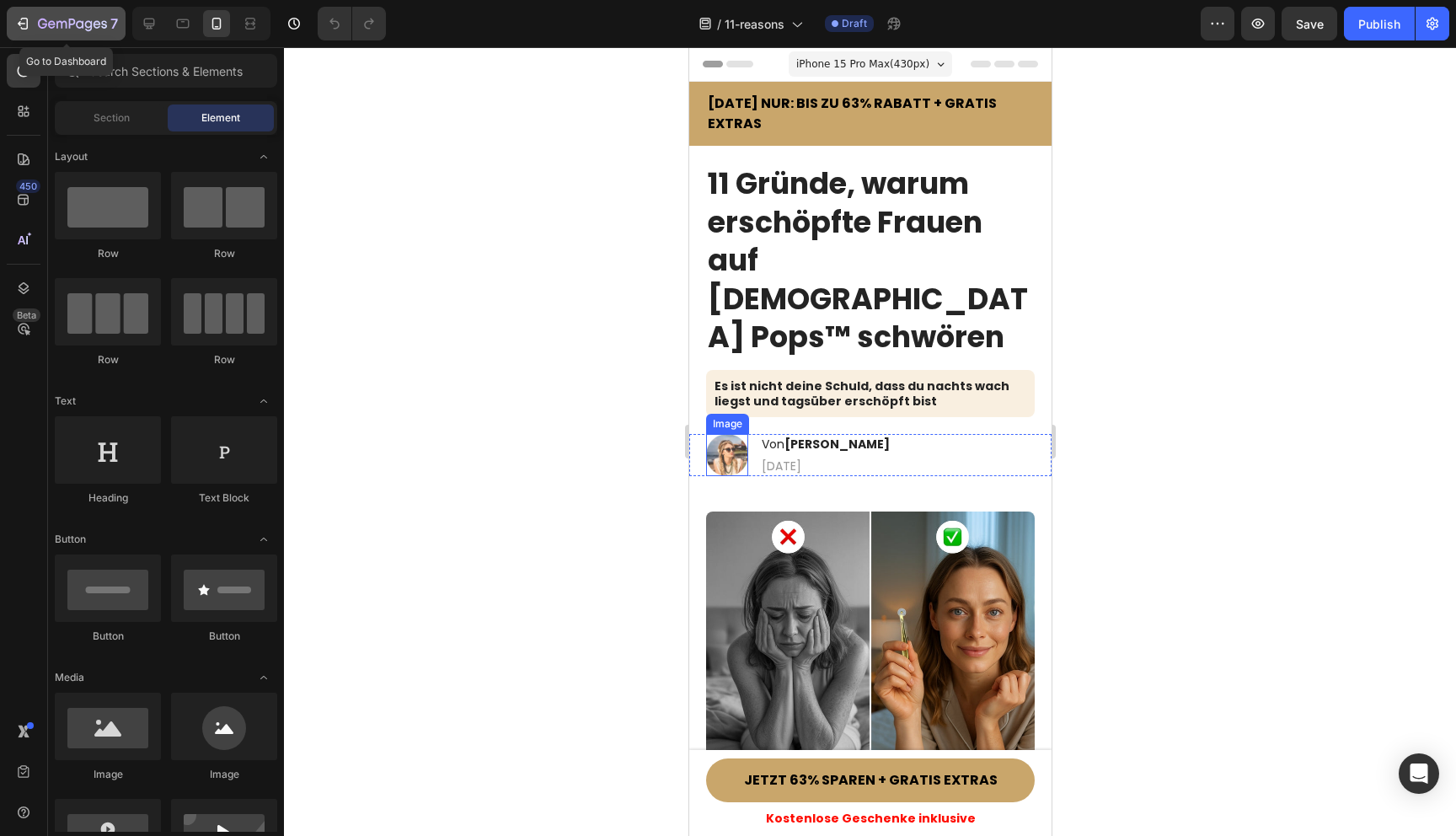
click at [10, 25] on button "7" at bounding box center [66, 24] width 118 height 34
